Goal: Communication & Community: Answer question/provide support

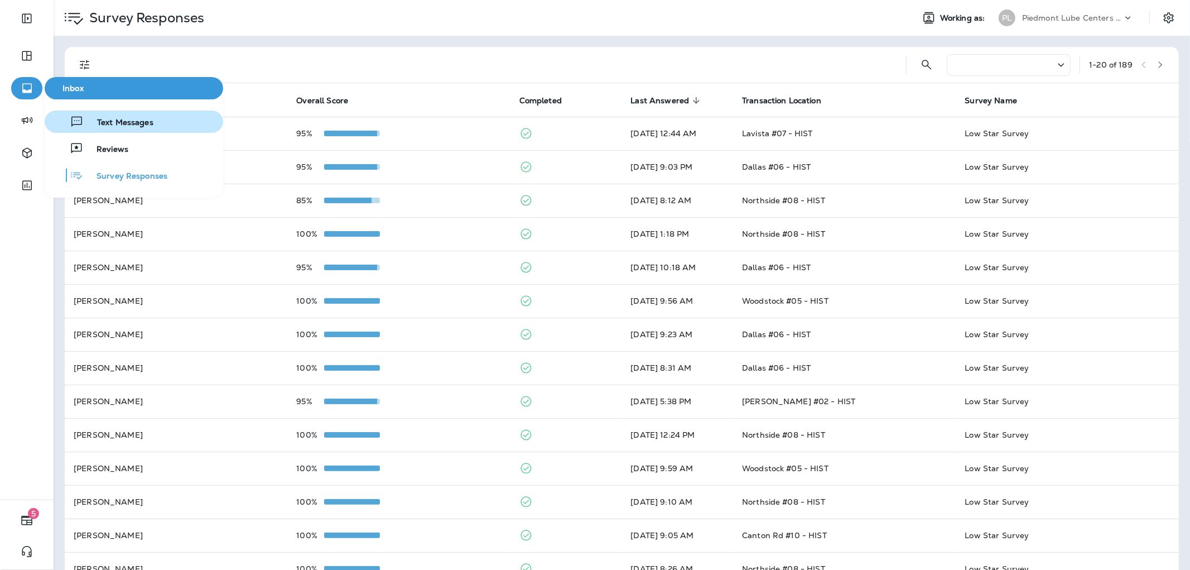
click at [148, 131] on button "Text Messages" at bounding box center [134, 121] width 179 height 22
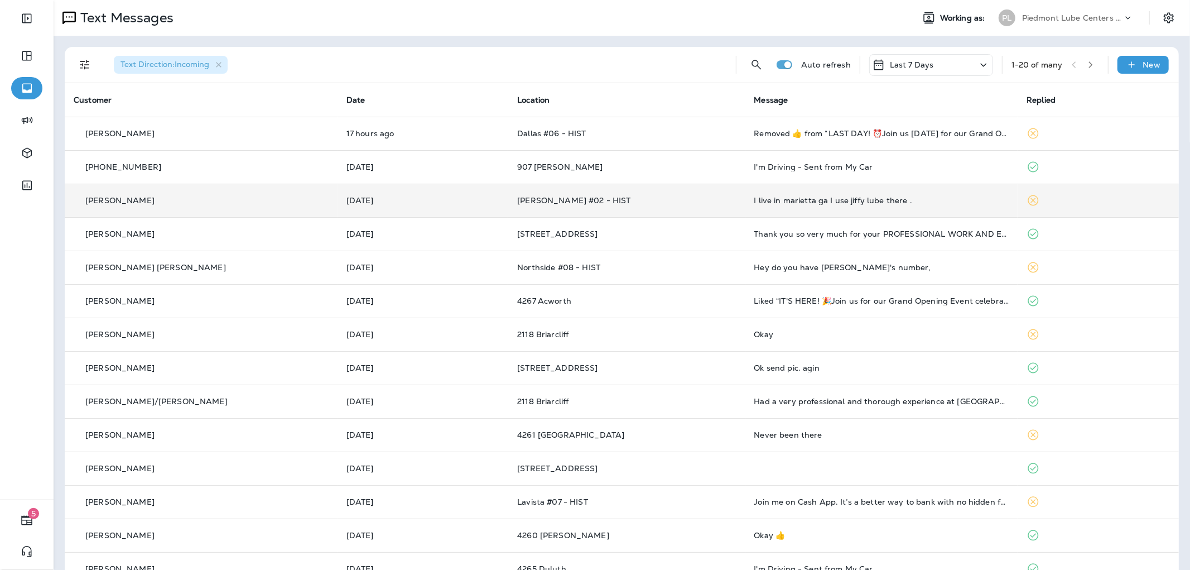
click at [884, 201] on div "I live in marietta ga I use jiffy lube there ." at bounding box center [881, 200] width 255 height 9
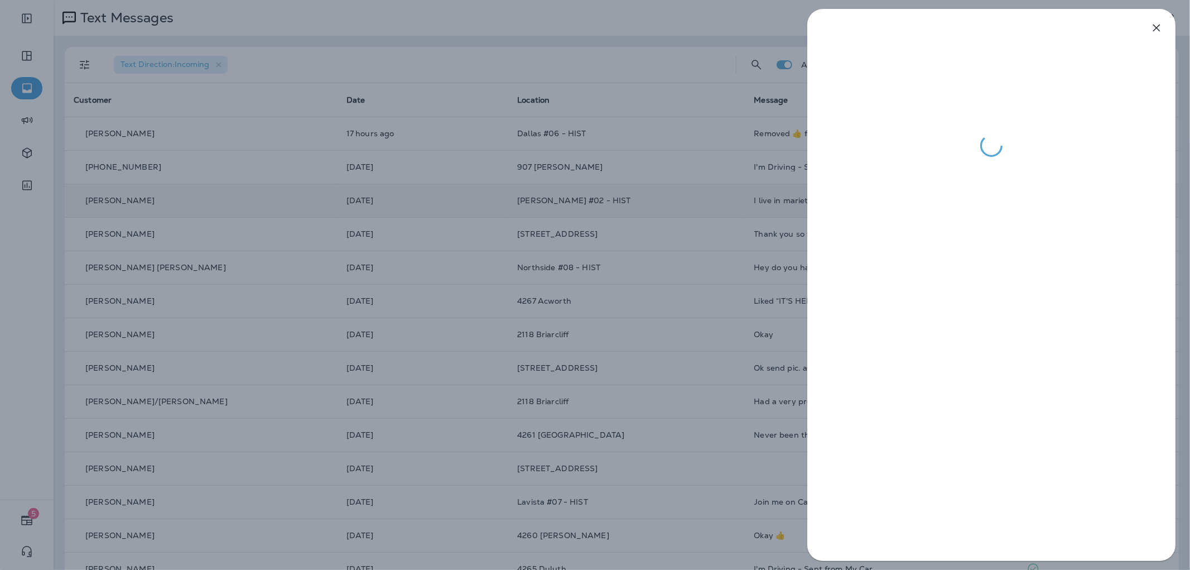
click at [716, 215] on div at bounding box center [595, 285] width 1190 height 570
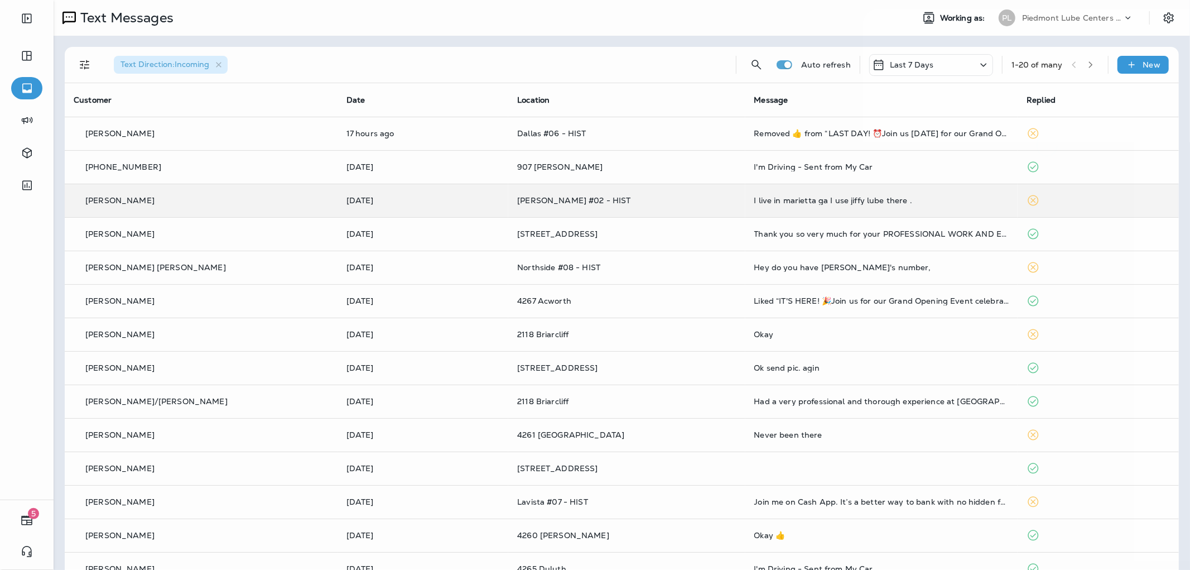
click at [765, 169] on div at bounding box center [595, 285] width 1190 height 570
click at [745, 165] on td "I'm Driving - Sent from My Car" at bounding box center [881, 166] width 273 height 33
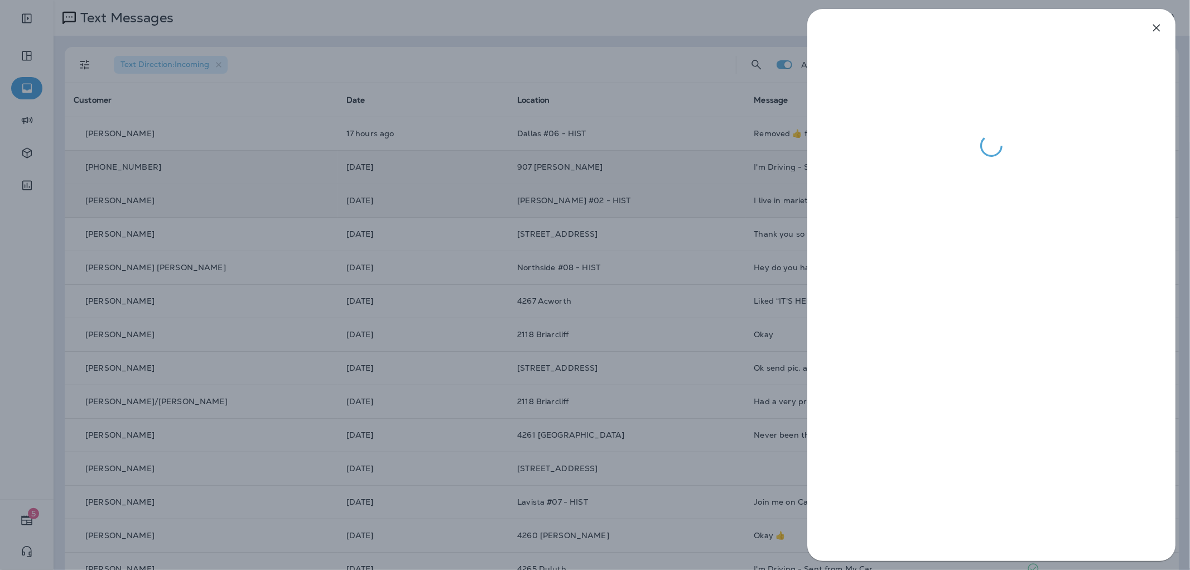
click at [720, 165] on div at bounding box center [595, 285] width 1190 height 570
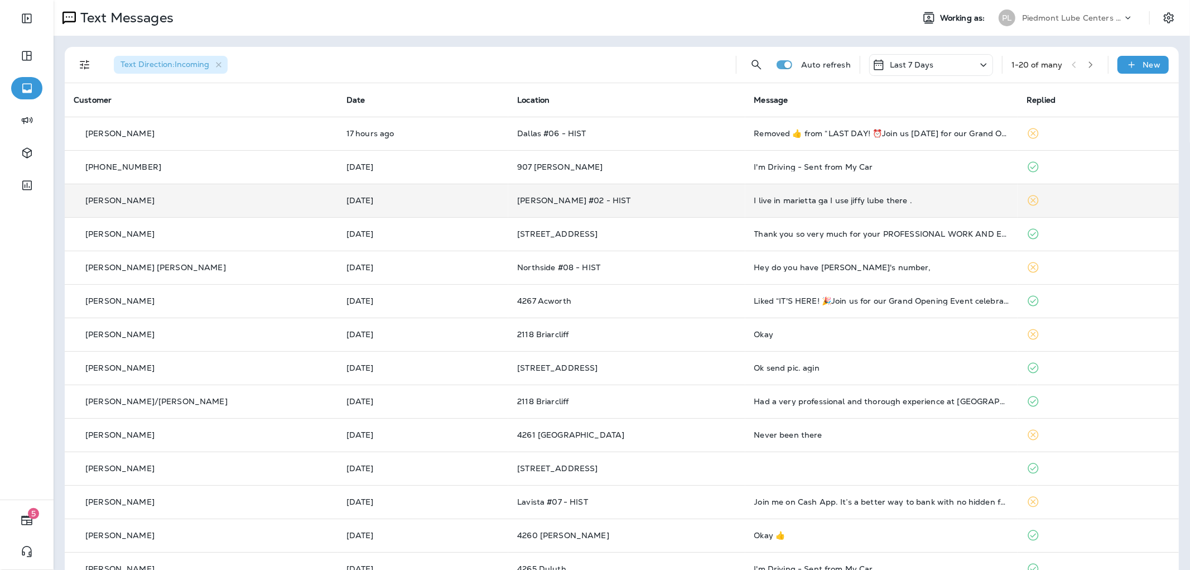
click at [778, 211] on td "I live in marietta ga I use jiffy lube there ." at bounding box center [881, 200] width 273 height 33
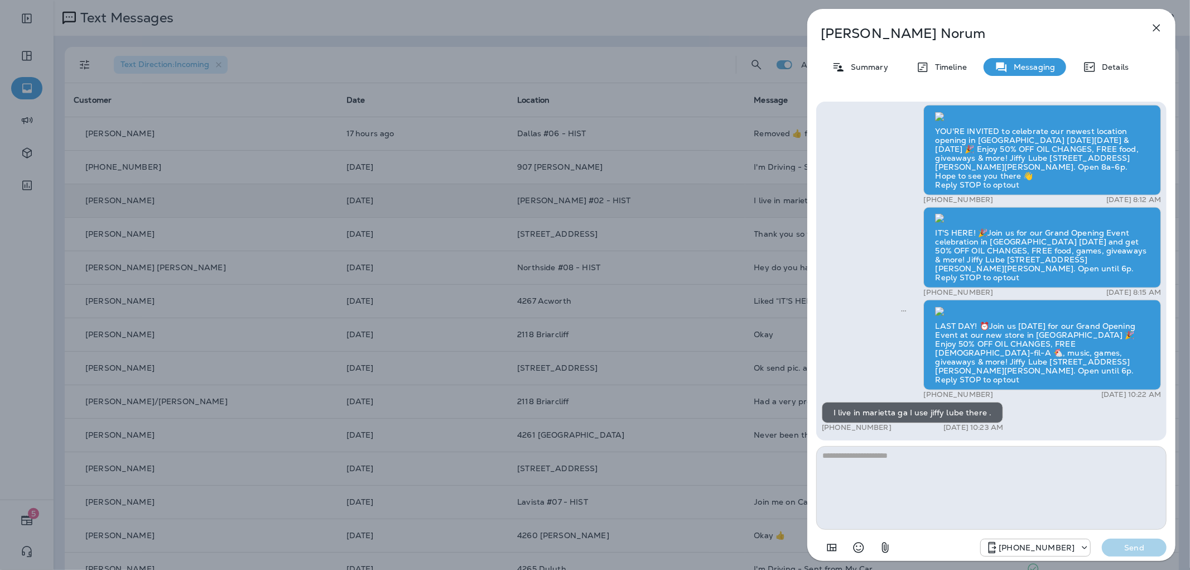
click at [778, 211] on div "[PERSON_NAME] Summary Timeline Messaging Details Thank you for visiting Valvoli…" at bounding box center [595, 285] width 1190 height 570
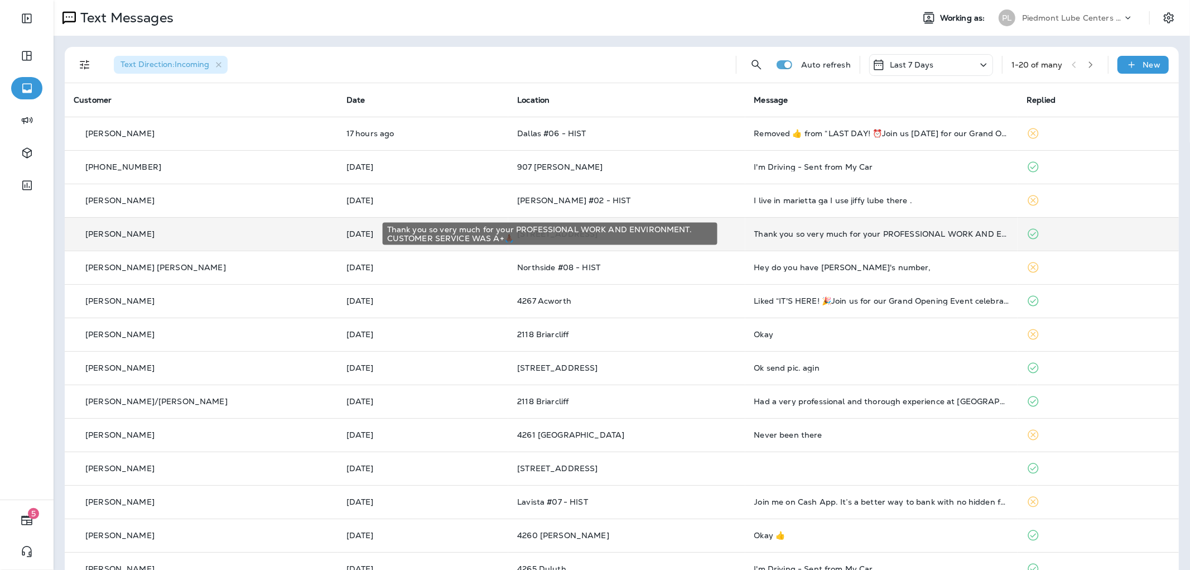
click at [754, 232] on div "Thank you so very much for your PROFESSIONAL WORK AND ENVIRONMENT. CUSTOMER SER…" at bounding box center [881, 233] width 255 height 9
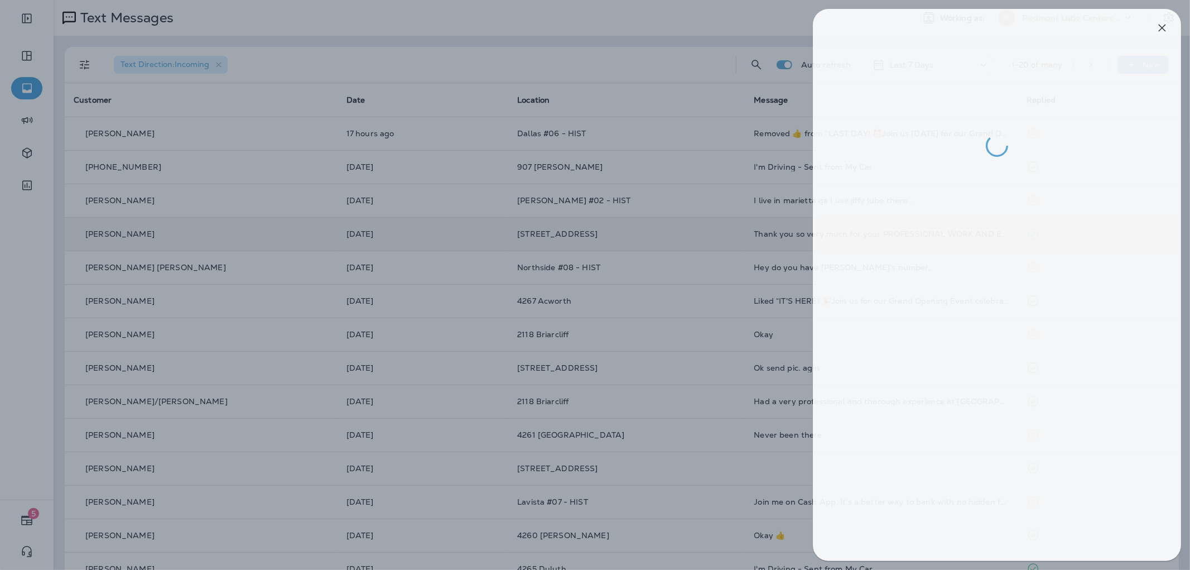
click at [633, 349] on div at bounding box center [601, 285] width 1190 height 570
